Goal: Information Seeking & Learning: Learn about a topic

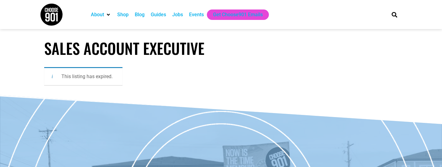
click at [177, 15] on div "Jobs" at bounding box center [177, 14] width 11 height 7
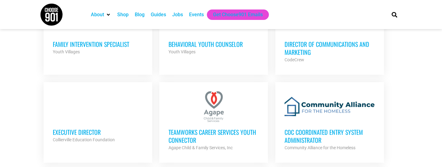
scroll to position [461, 0]
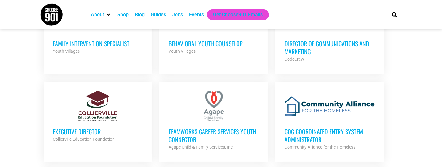
click at [342, 45] on h3 "Director of Communications and Marketing" at bounding box center [330, 48] width 90 height 16
click at [301, 48] on h3 "Director of Communications and Marketing" at bounding box center [330, 48] width 90 height 16
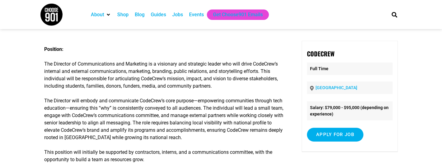
scroll to position [16, 0]
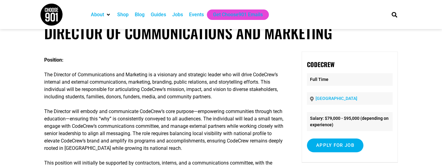
click at [383, 81] on p "Full Time" at bounding box center [350, 79] width 86 height 13
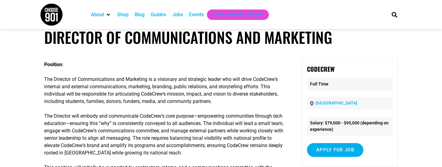
scroll to position [0, 0]
